Goal: Task Accomplishment & Management: Manage account settings

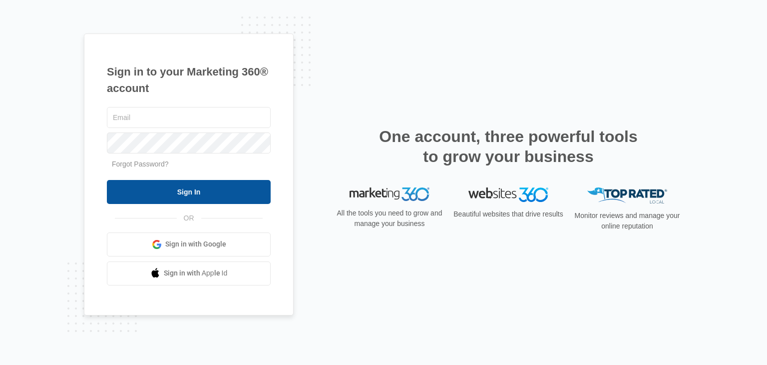
type input "[EMAIL_ADDRESS][DOMAIN_NAME]"
click at [197, 195] on input "Sign In" at bounding box center [189, 192] width 164 height 24
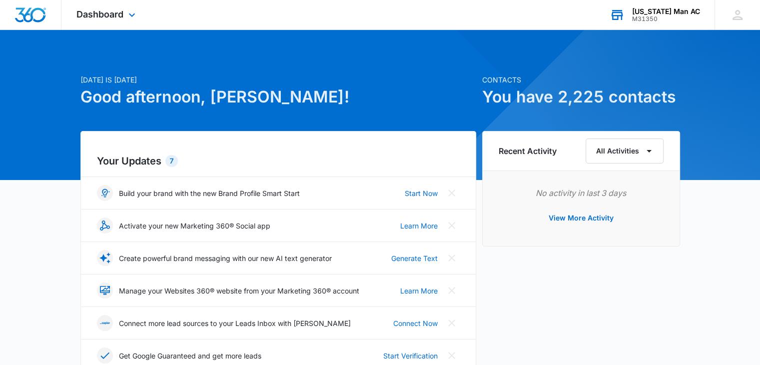
click at [661, 18] on div "M31350" at bounding box center [666, 18] width 68 height 7
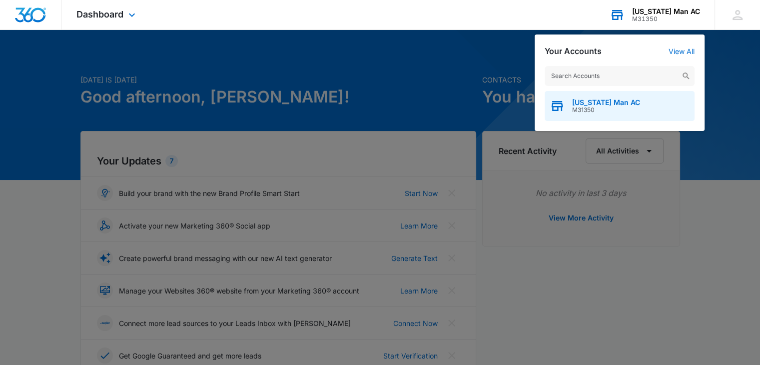
click at [578, 110] on span "M31350" at bounding box center [606, 109] width 68 height 7
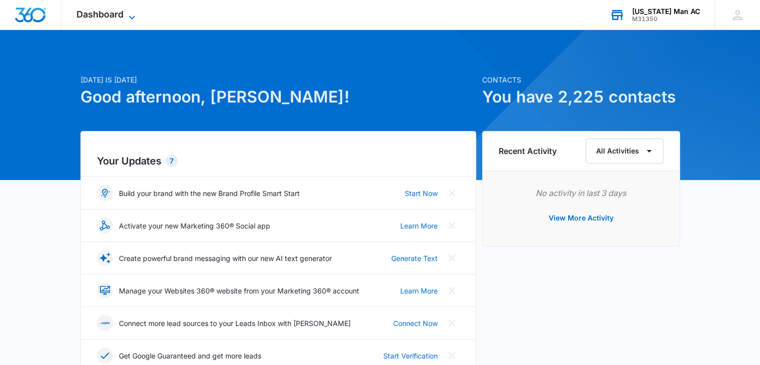
click at [114, 18] on span "Dashboard" at bounding box center [99, 14] width 47 height 10
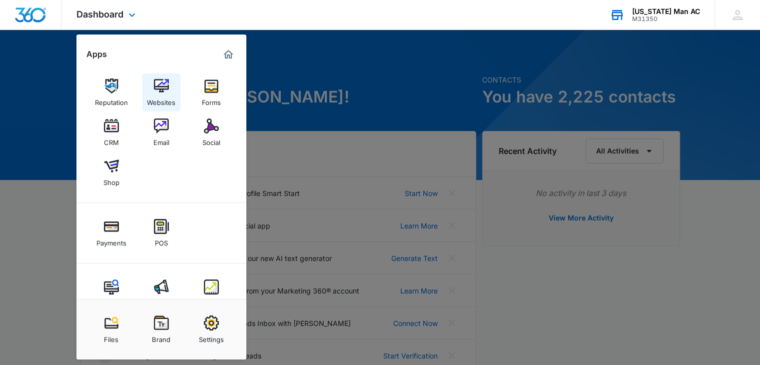
click at [162, 89] on img at bounding box center [161, 85] width 15 height 15
